Goal: Information Seeking & Learning: Learn about a topic

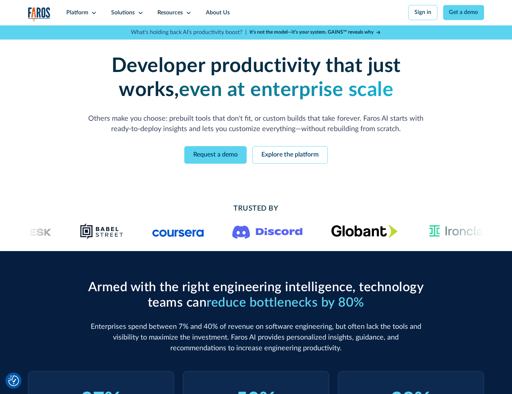
click at [93, 13] on icon at bounding box center [94, 13] width 6 height 6
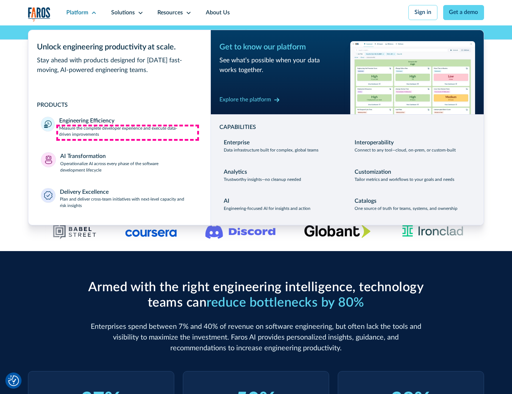
click at [128, 133] on p "Measure the complete developer experience and execute data-driven improvements" at bounding box center [128, 131] width 138 height 13
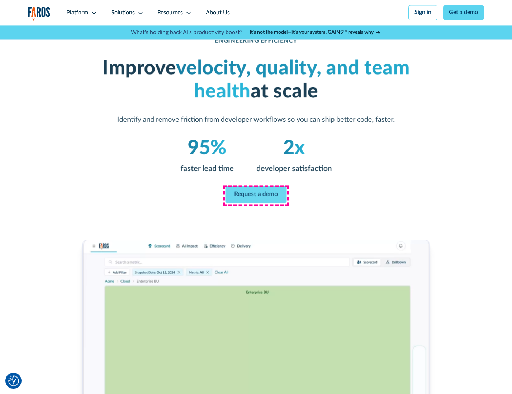
click at [255, 195] on link "Request a demo" at bounding box center [255, 194] width 61 height 17
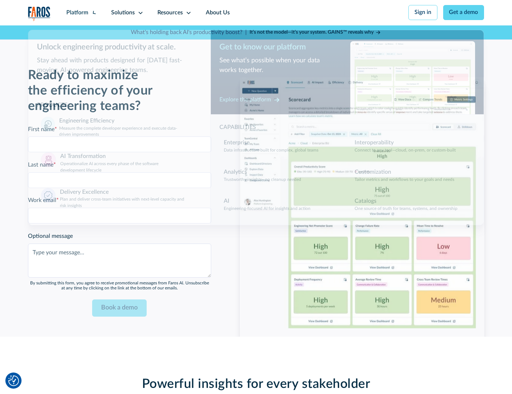
scroll to position [1559, 0]
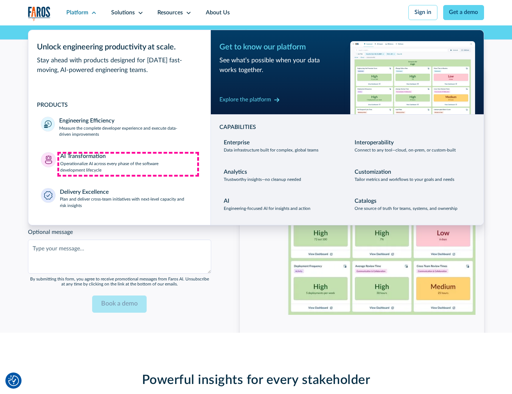
click at [128, 164] on p "Operationalize AI across every phase of the software development lifecycle" at bounding box center [129, 167] width 138 height 13
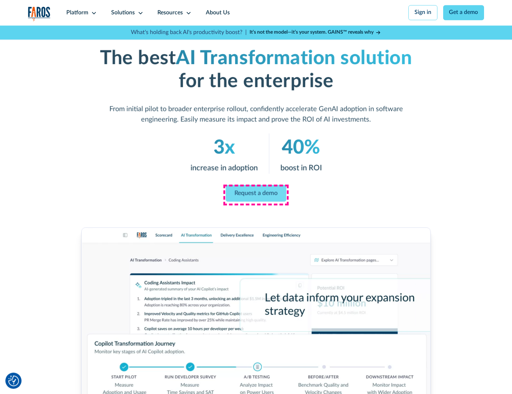
click at [255, 195] on link "Request a demo" at bounding box center [256, 193] width 61 height 17
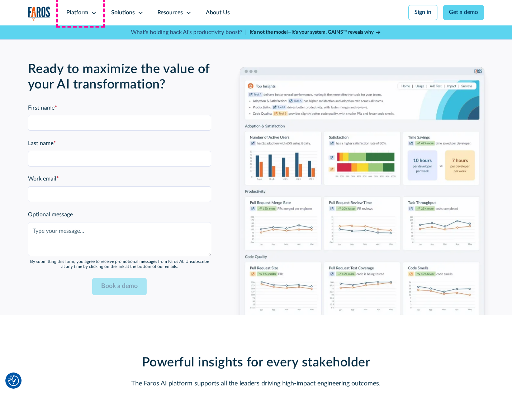
scroll to position [1732, 0]
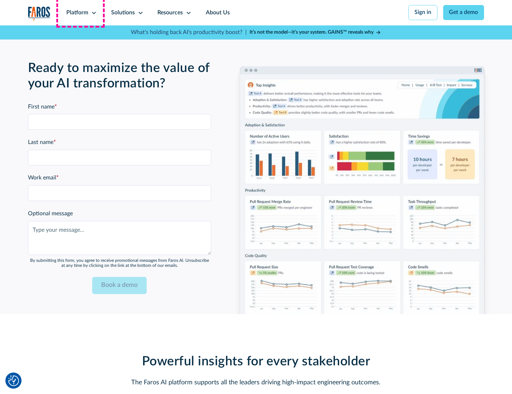
click at [80, 13] on div "Platform" at bounding box center [77, 13] width 22 height 9
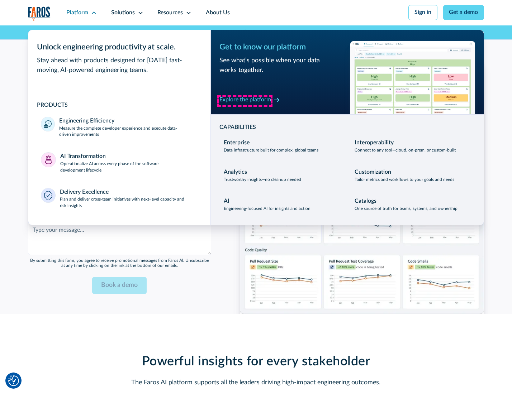
click at [245, 101] on div "Explore the platform" at bounding box center [245, 100] width 52 height 9
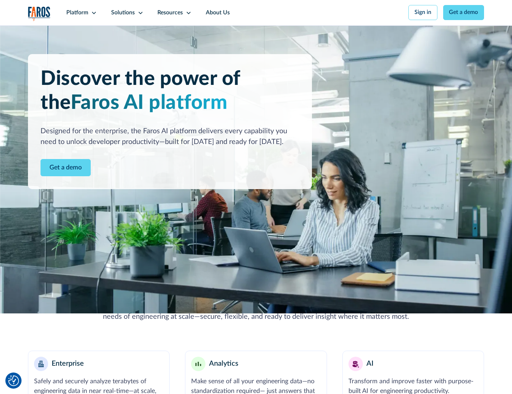
click at [65, 168] on link "Get a demo" at bounding box center [65, 168] width 50 height 18
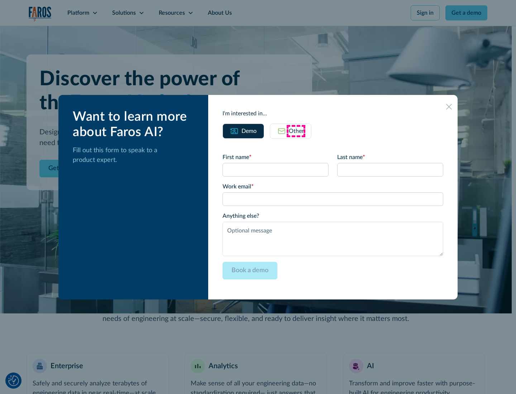
click at [296, 131] on div "Other" at bounding box center [296, 131] width 15 height 9
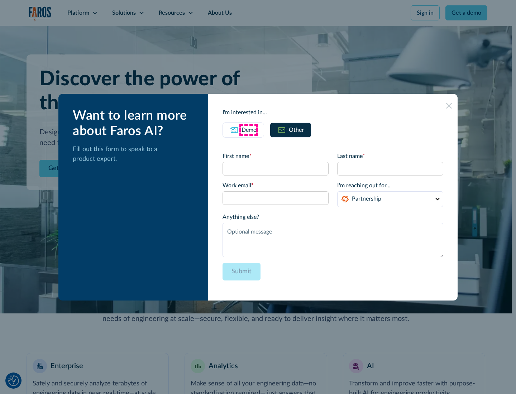
click at [248, 130] on div "Demo" at bounding box center [248, 130] width 15 height 9
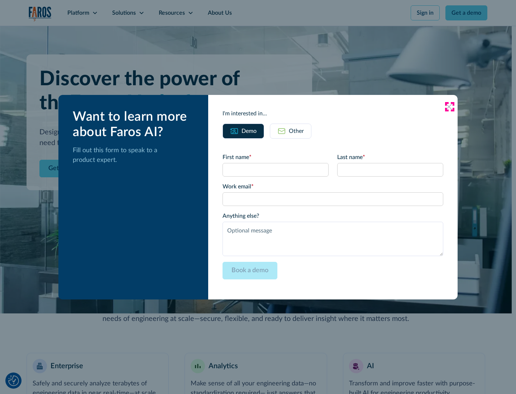
click at [449, 106] on icon at bounding box center [449, 107] width 6 height 6
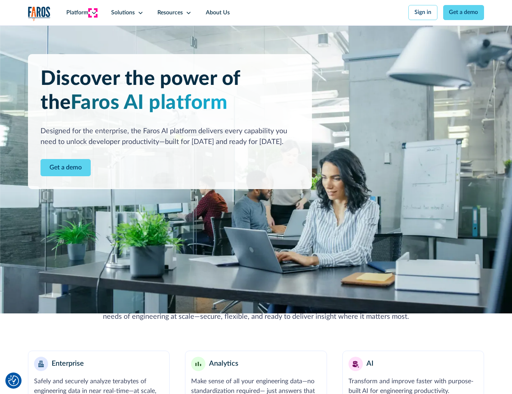
click at [93, 13] on icon at bounding box center [94, 13] width 6 height 6
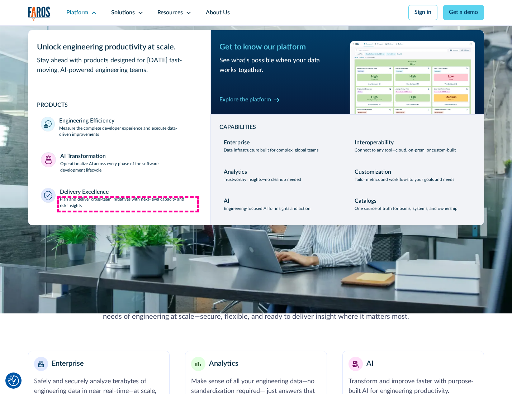
click at [128, 204] on p "Plan and deliver cross-team initiatives with next-level capacity and risk insig…" at bounding box center [129, 202] width 138 height 13
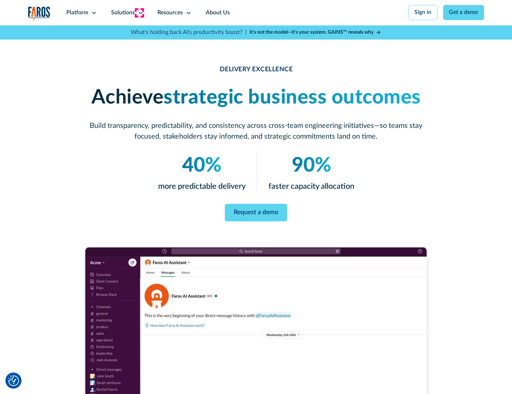
click at [139, 13] on icon at bounding box center [141, 13] width 6 height 6
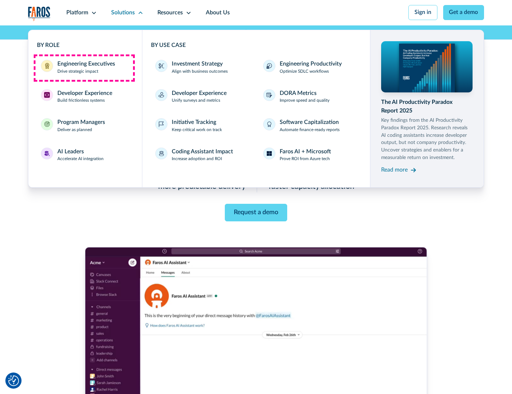
click at [84, 68] on div "Engineering Executives" at bounding box center [86, 64] width 58 height 9
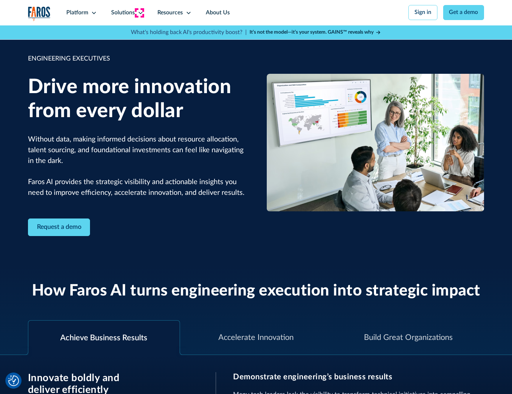
click at [139, 13] on icon at bounding box center [141, 13] width 6 height 6
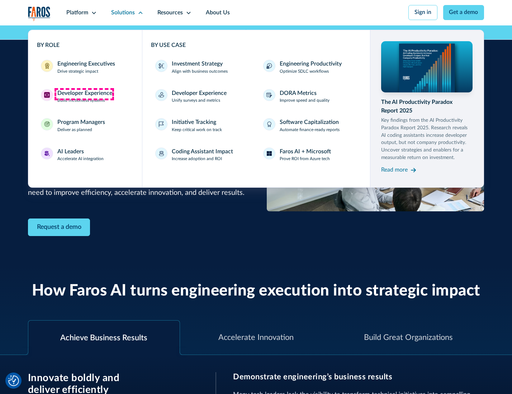
click at [84, 94] on div "Developer Experience" at bounding box center [84, 93] width 55 height 9
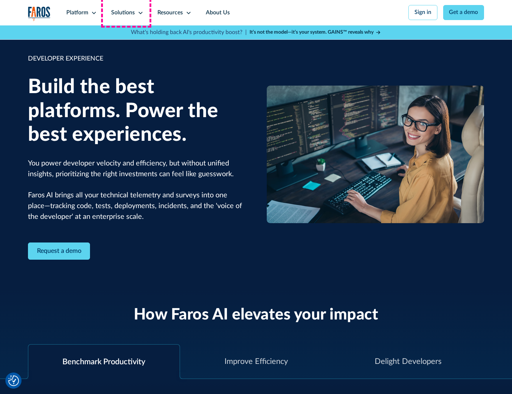
click at [126, 13] on div "Solutions" at bounding box center [123, 13] width 24 height 9
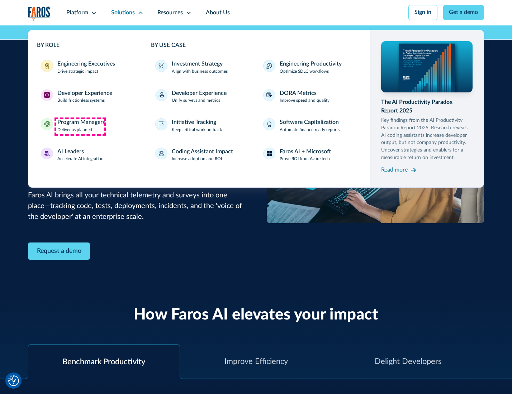
click at [80, 126] on div "Program Managers" at bounding box center [81, 122] width 48 height 9
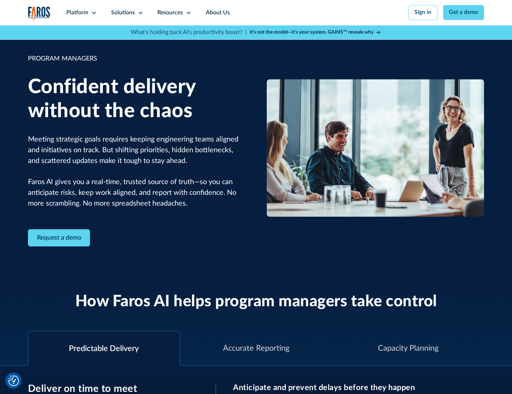
click at [139, 13] on icon at bounding box center [141, 13] width 6 height 6
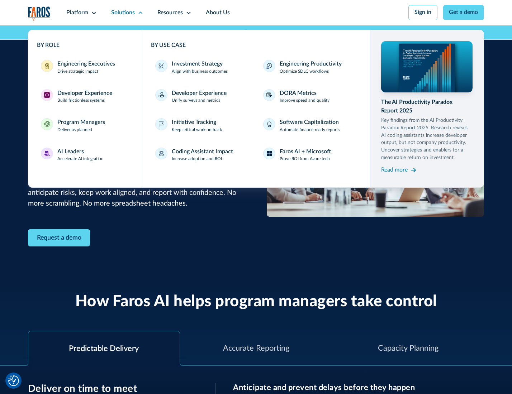
click at [80, 156] on div "AI Leaders" at bounding box center [70, 152] width 27 height 9
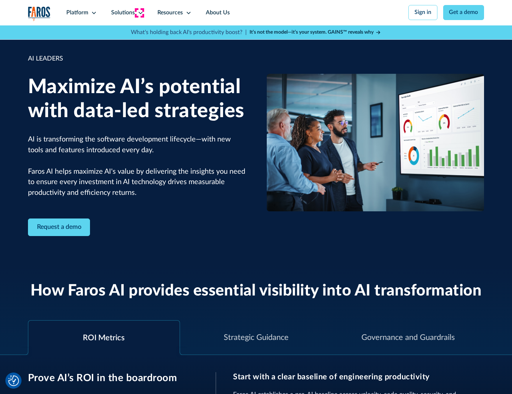
click at [139, 13] on icon at bounding box center [141, 13] width 6 height 6
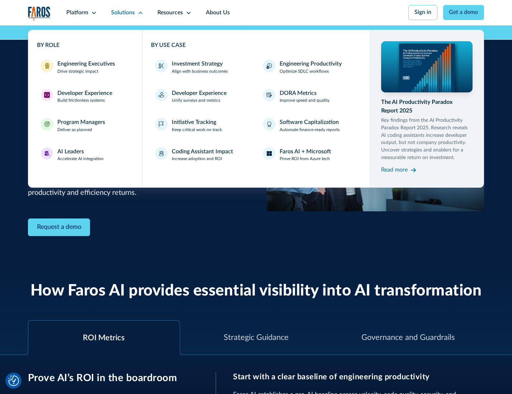
click at [196, 64] on div "Investment Strategy" at bounding box center [197, 64] width 51 height 9
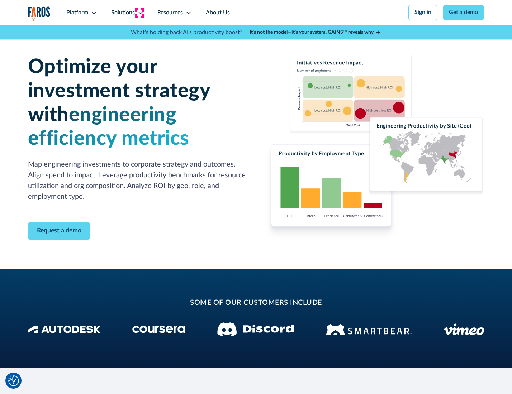
click at [139, 13] on icon at bounding box center [141, 13] width 6 height 6
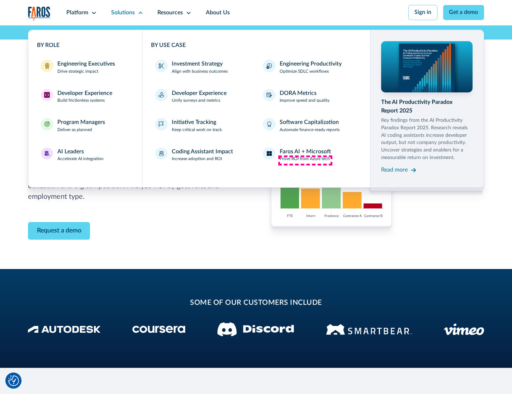
click at [305, 160] on p "Prove ROI from Azure tech" at bounding box center [304, 159] width 50 height 6
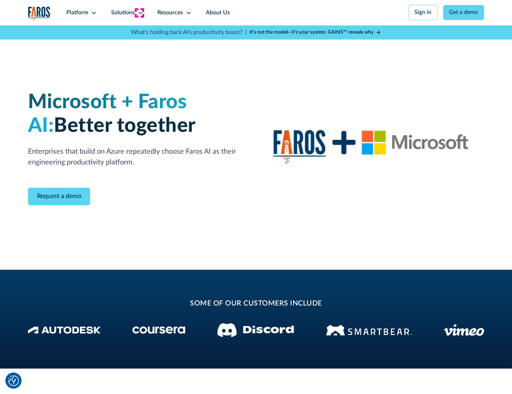
click at [139, 13] on icon at bounding box center [141, 13] width 6 height 6
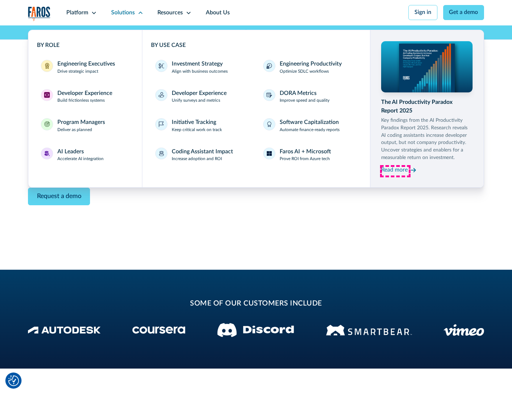
click at [395, 171] on div "Read more" at bounding box center [394, 170] width 27 height 9
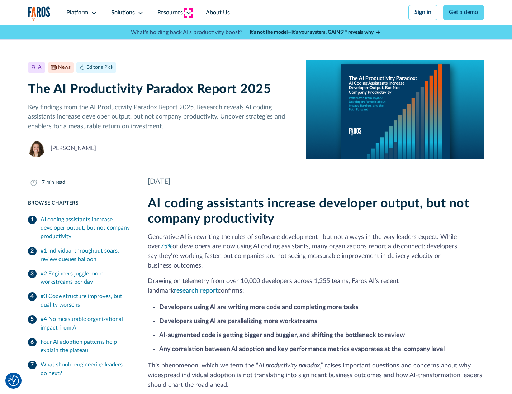
click at [188, 13] on icon at bounding box center [189, 13] width 6 height 6
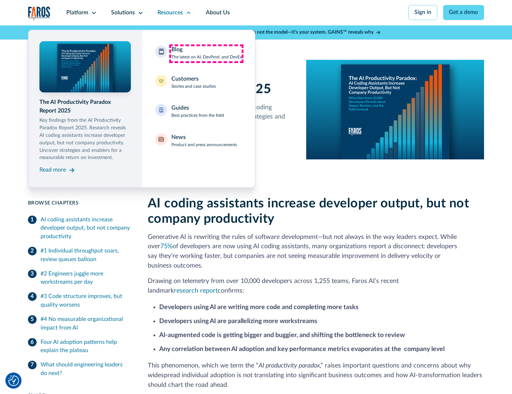
click at [206, 53] on div "Blog The latest on AI, DevProd, and DevEx" at bounding box center [206, 52] width 71 height 15
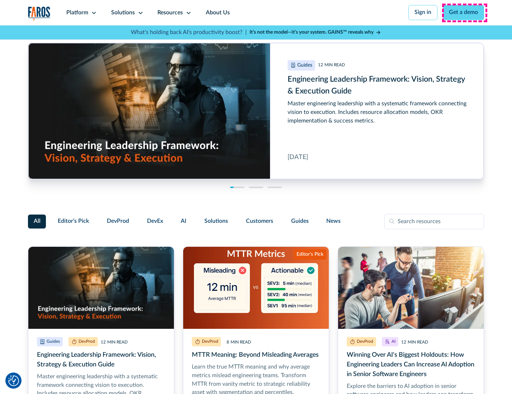
click at [464, 13] on link "Get a demo" at bounding box center [463, 12] width 41 height 15
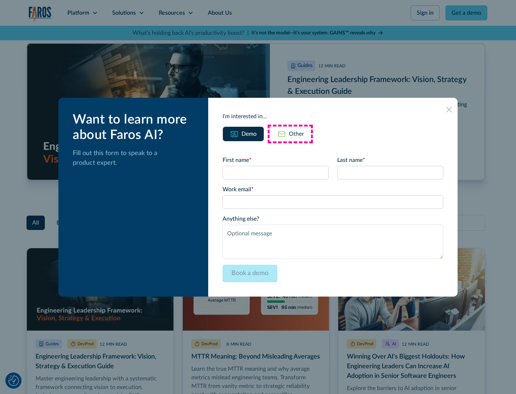
click at [290, 134] on div "Other" at bounding box center [296, 134] width 15 height 9
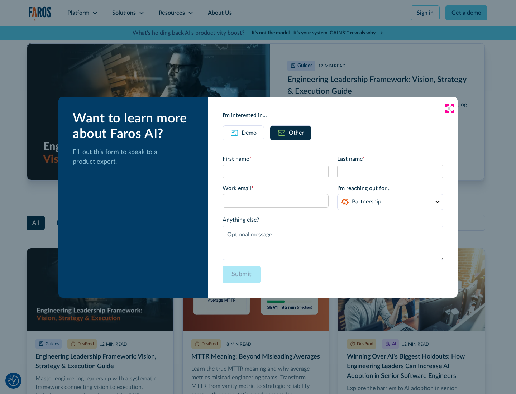
click at [449, 108] on icon at bounding box center [449, 109] width 6 height 6
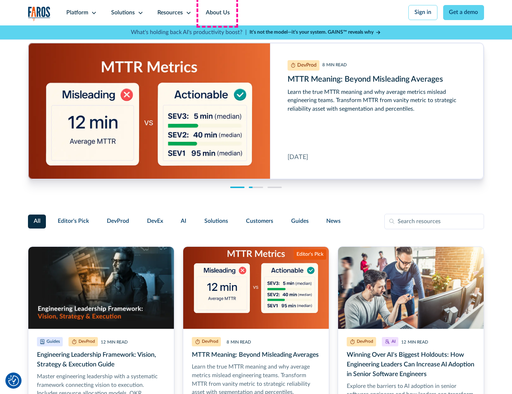
click at [217, 13] on link "About Us" at bounding box center [217, 12] width 38 height 25
